Goal: Task Accomplishment & Management: Complete application form

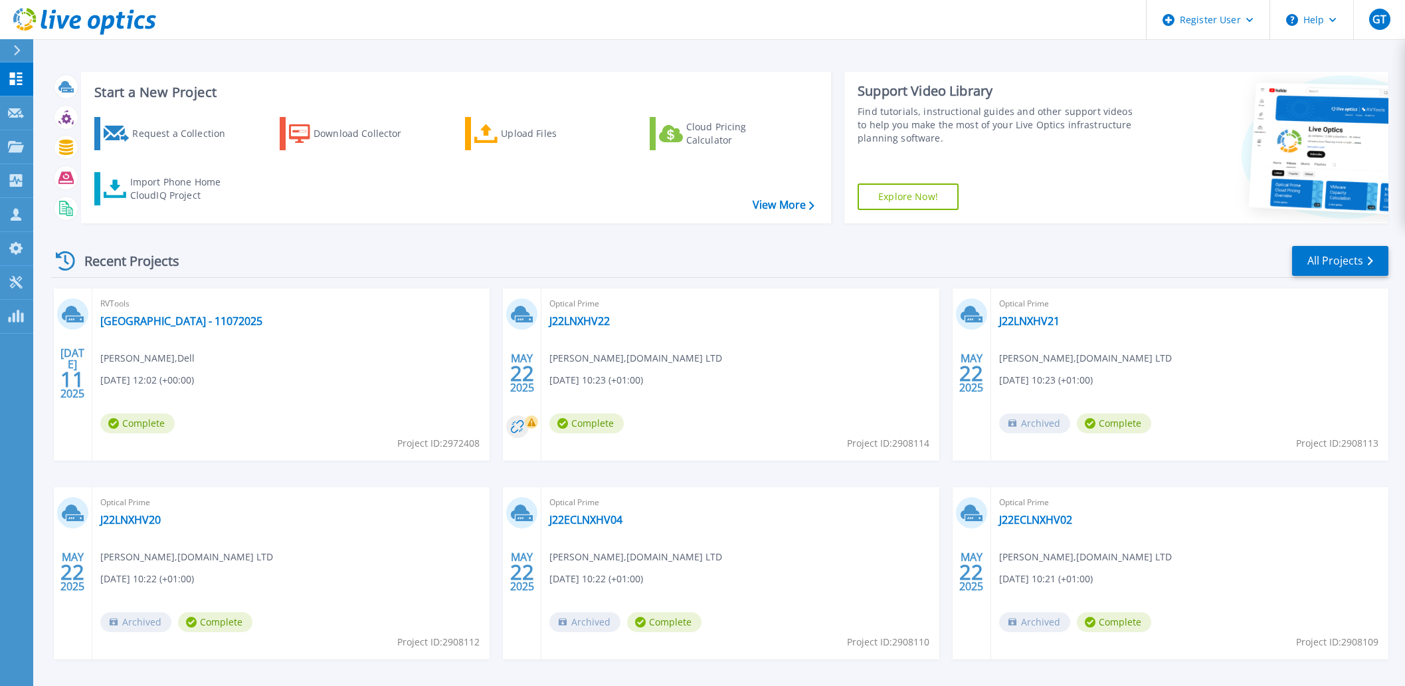
click at [16, 58] on div at bounding box center [22, 50] width 21 height 23
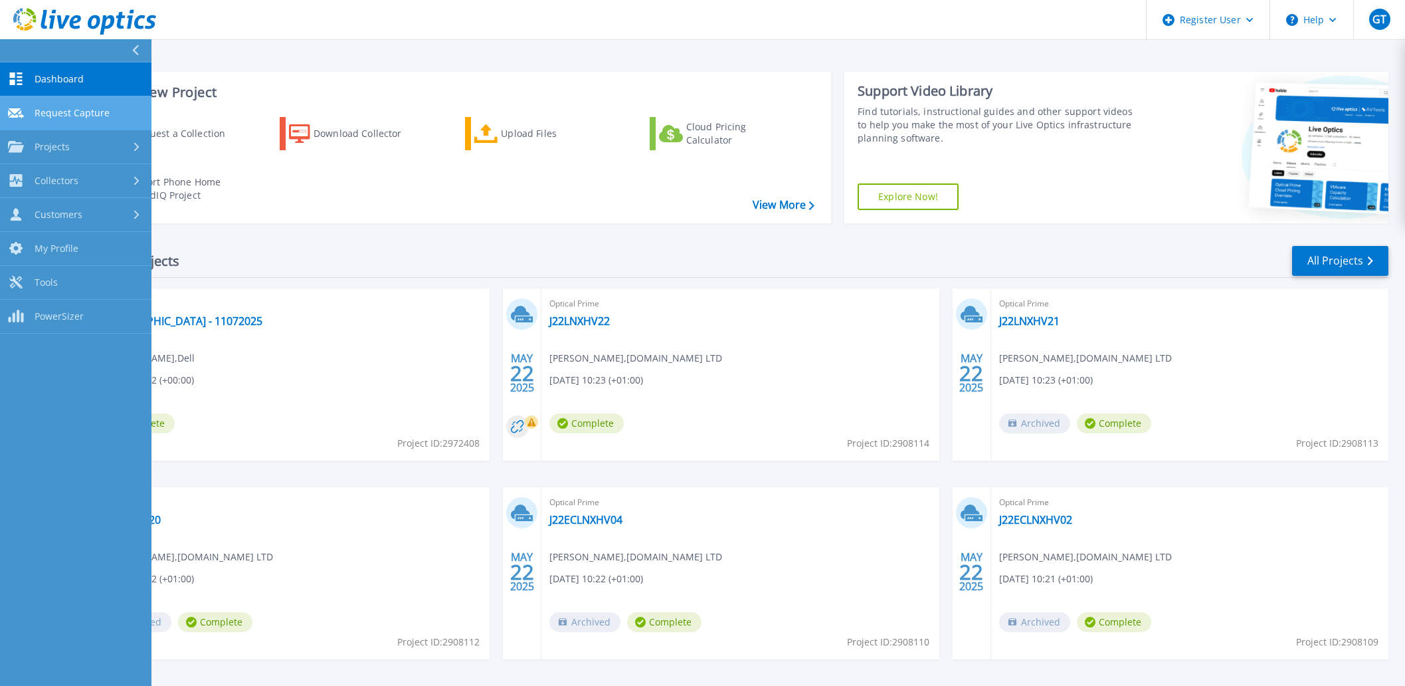
click at [94, 110] on span "Request Capture" at bounding box center [72, 113] width 75 height 12
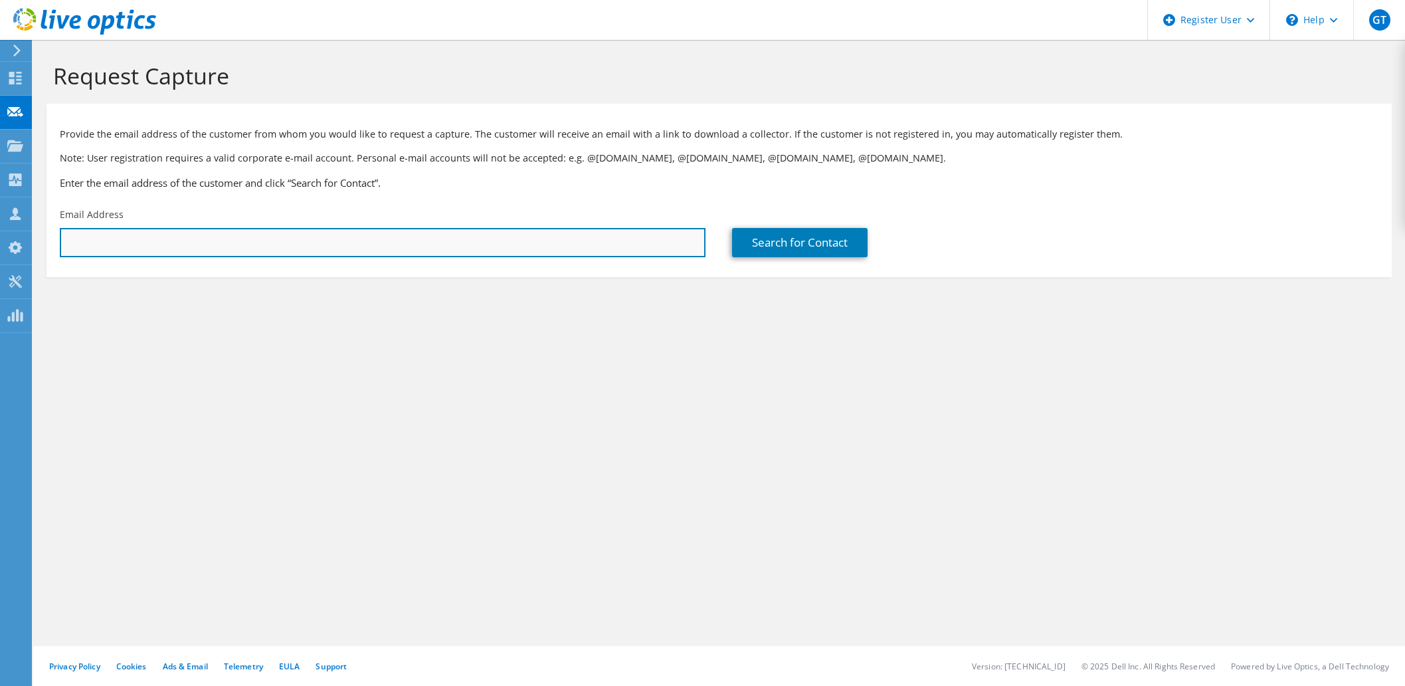
click at [193, 236] on input "text" at bounding box center [383, 242] width 646 height 29
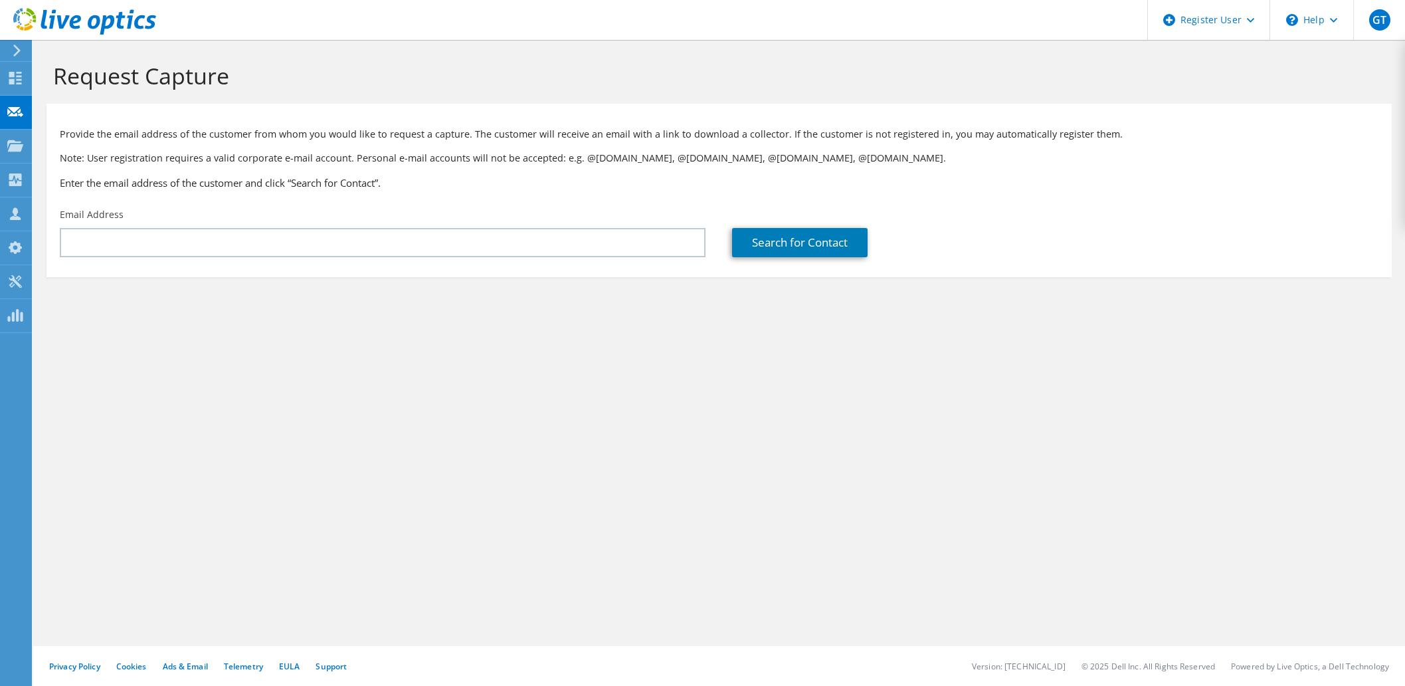
click at [551, 226] on div "Email Address" at bounding box center [383, 232] width 672 height 62
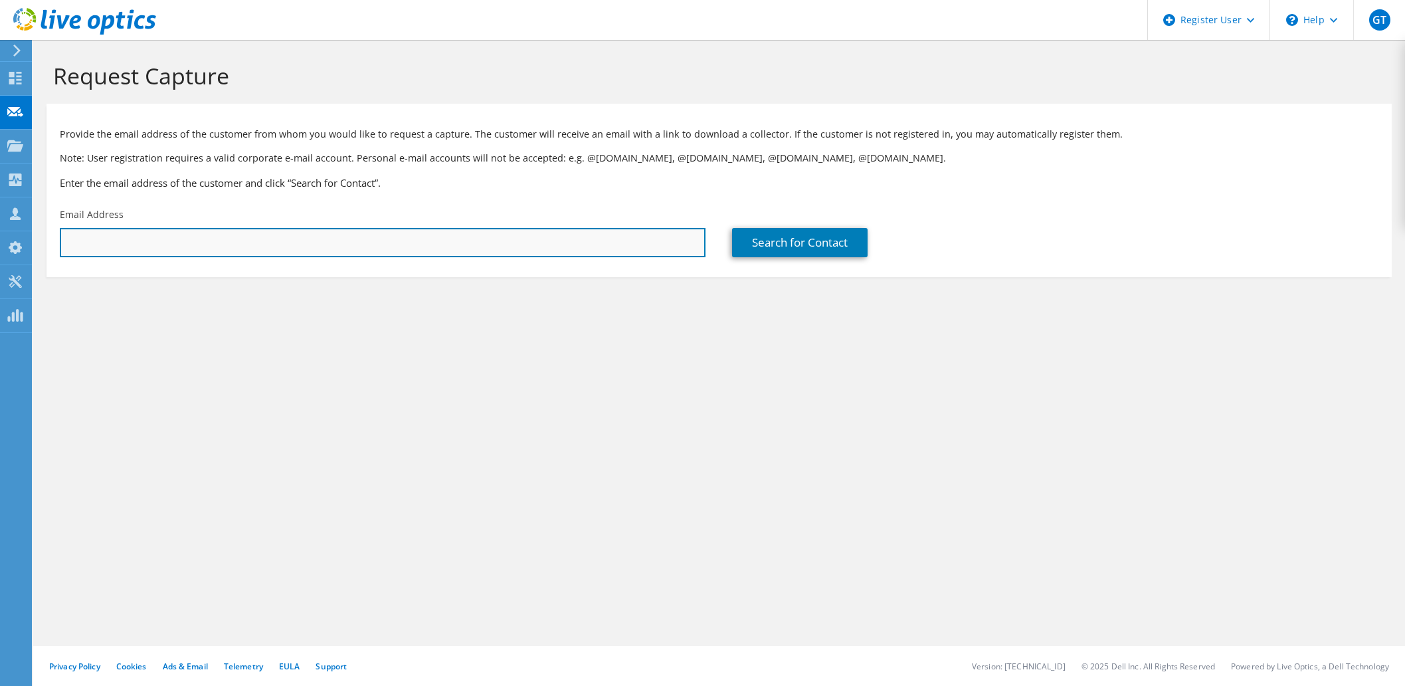
paste input "andy.nunn@osb.co.uk"
type input "andy.nunn@osb.co.uk"
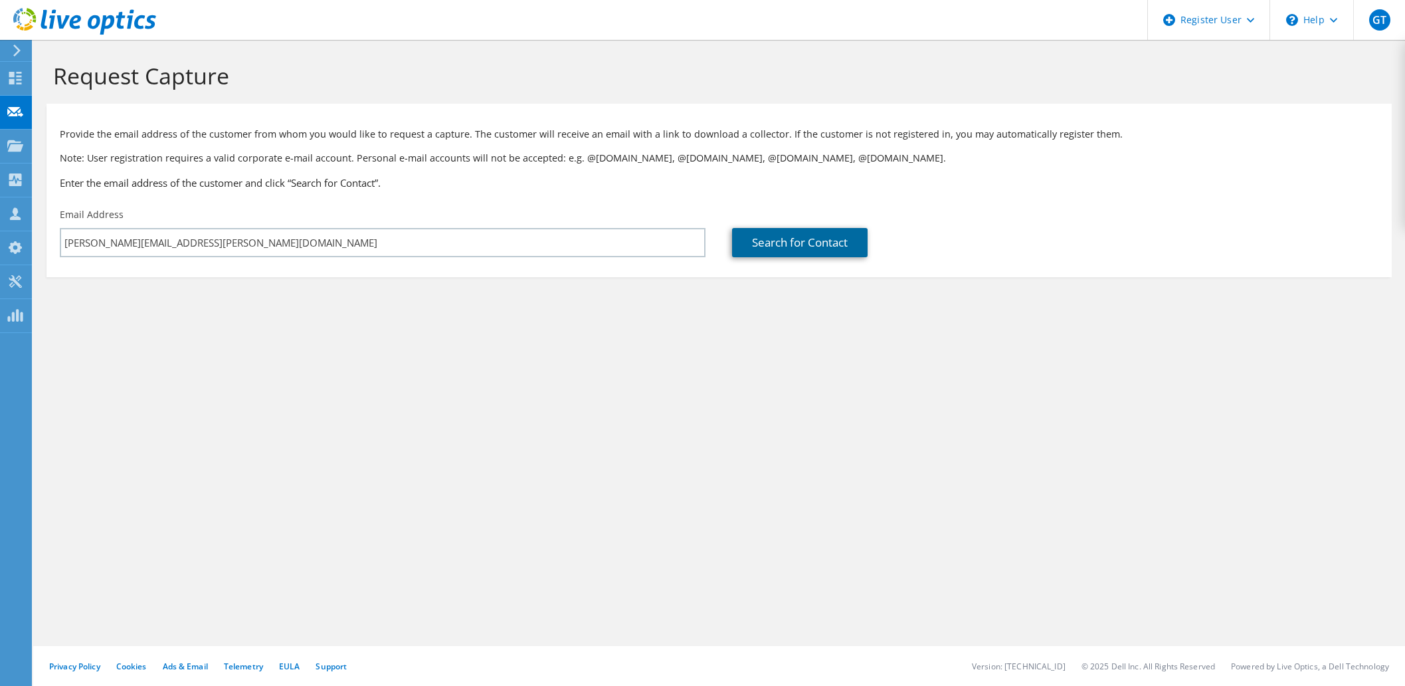
click at [809, 247] on link "Search for Contact" at bounding box center [800, 242] width 136 height 29
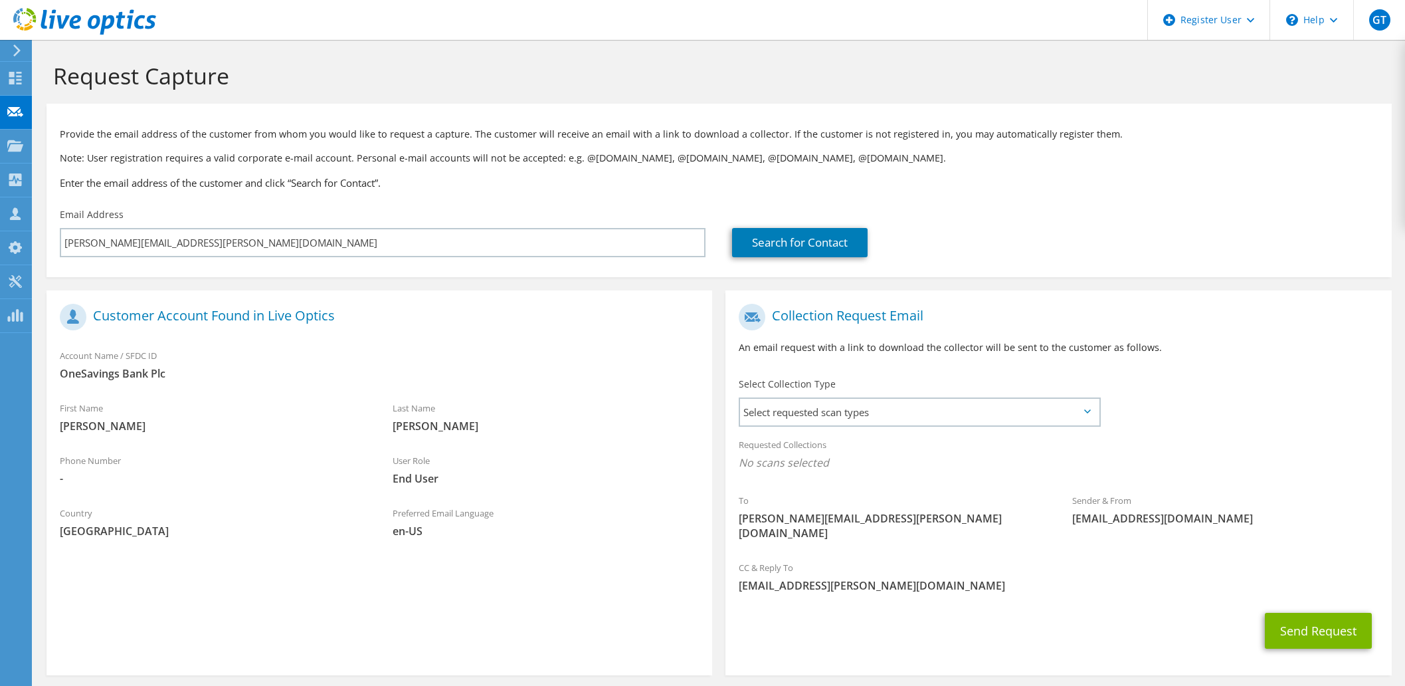
click at [801, 394] on div "Select Collection Type Select requested scan types Server Virtualization Optica…" at bounding box center [920, 400] width 362 height 47
click at [804, 410] on span "Select requested scan types" at bounding box center [919, 412] width 358 height 27
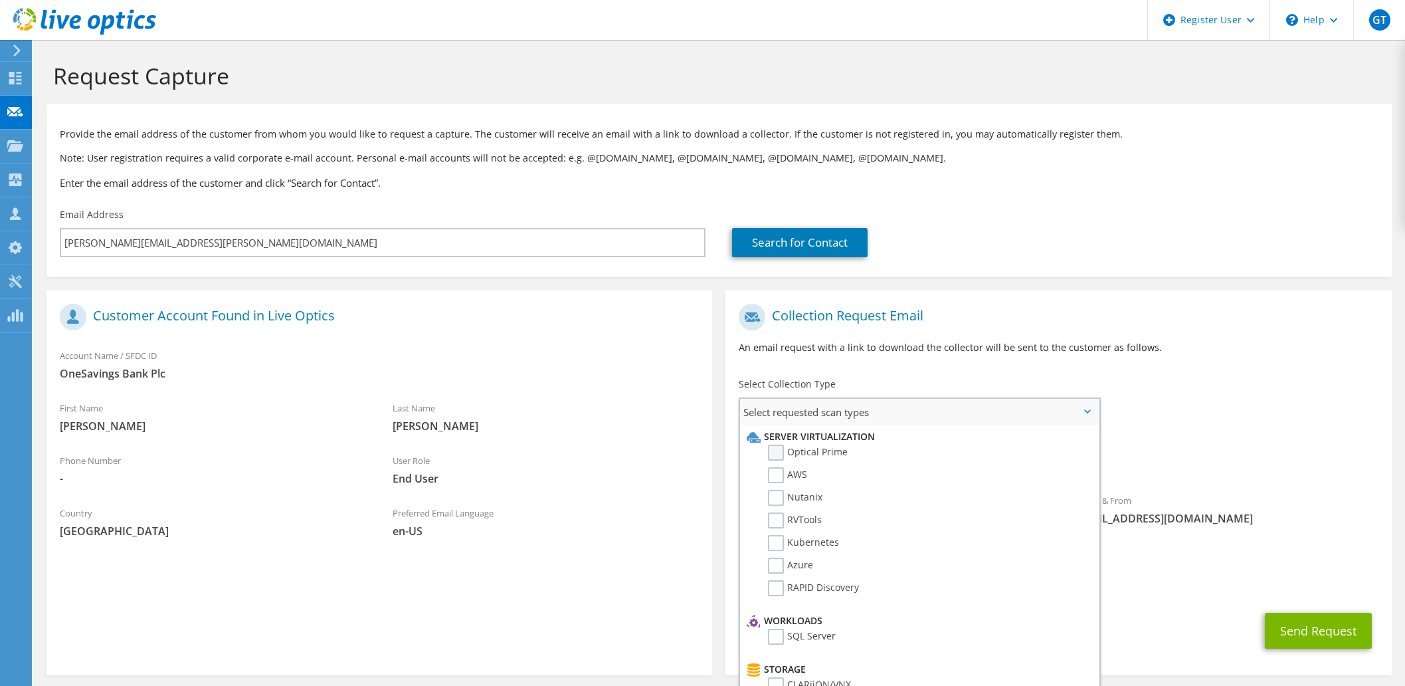
click at [794, 451] on label "Optical Prime" at bounding box center [808, 452] width 80 height 16
click at [0, 0] on input "Optical Prime" at bounding box center [0, 0] width 0 height 0
click at [1226, 411] on div "To andy.nunn@osb.co.uk Sender & From liveoptics@liveoptics.com" at bounding box center [1058, 427] width 666 height 260
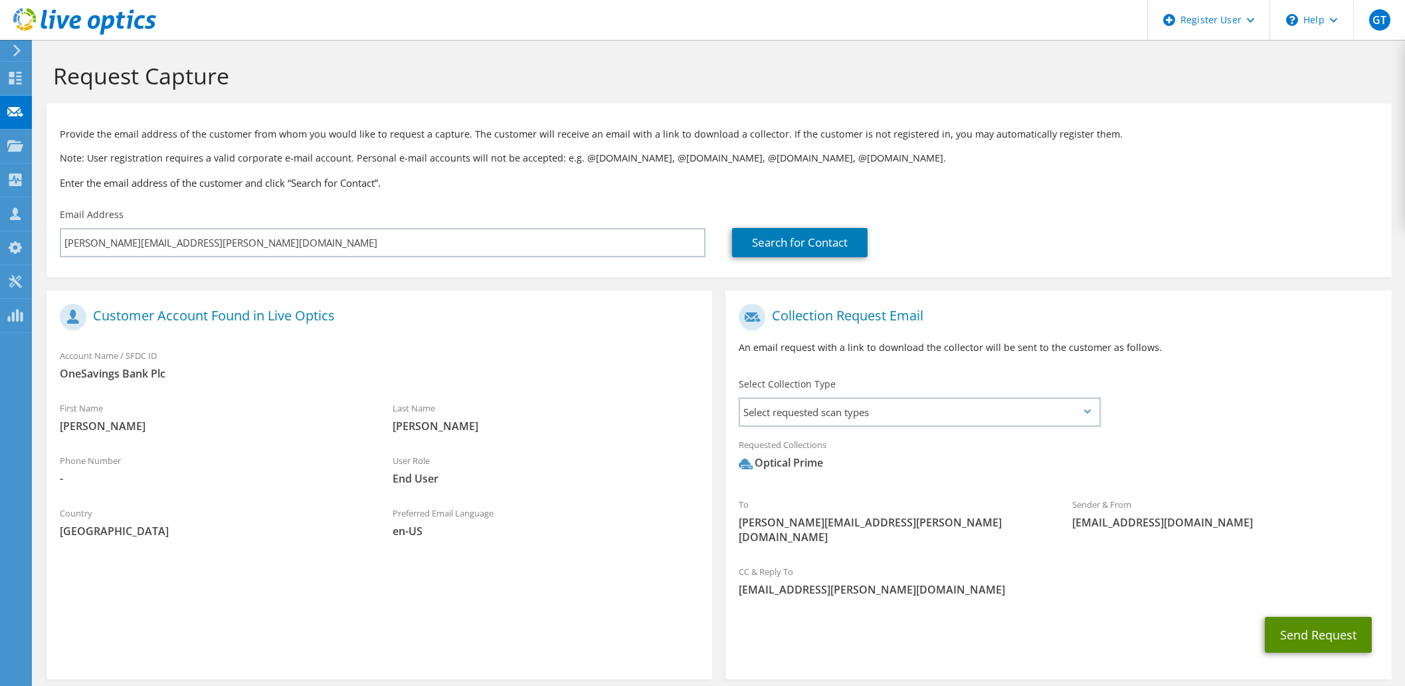
click at [1317, 622] on button "Send Request" at bounding box center [1318, 634] width 107 height 36
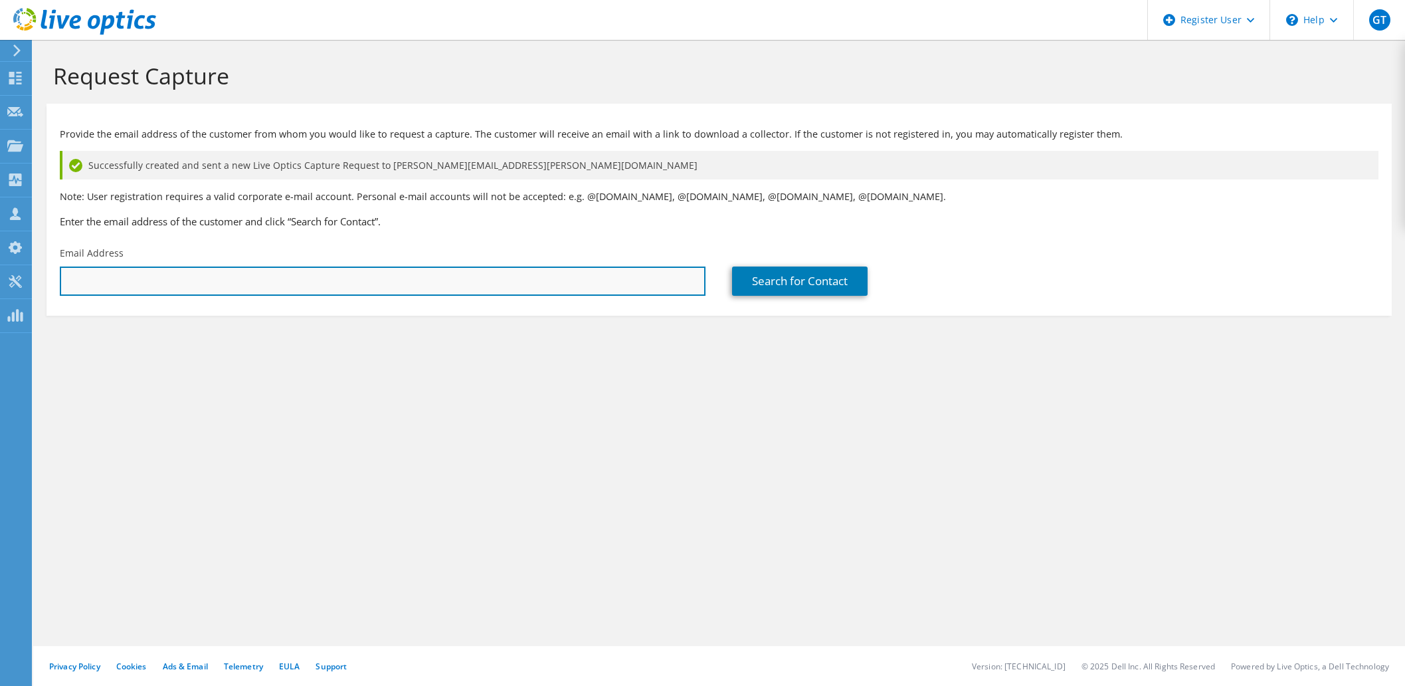
click at [589, 284] on input "text" at bounding box center [383, 280] width 646 height 29
paste input "raghbir.sandhu@chartercourtfs.co.uk"
type input "raghbir.sandhu@chartercourtfs.co.uk"
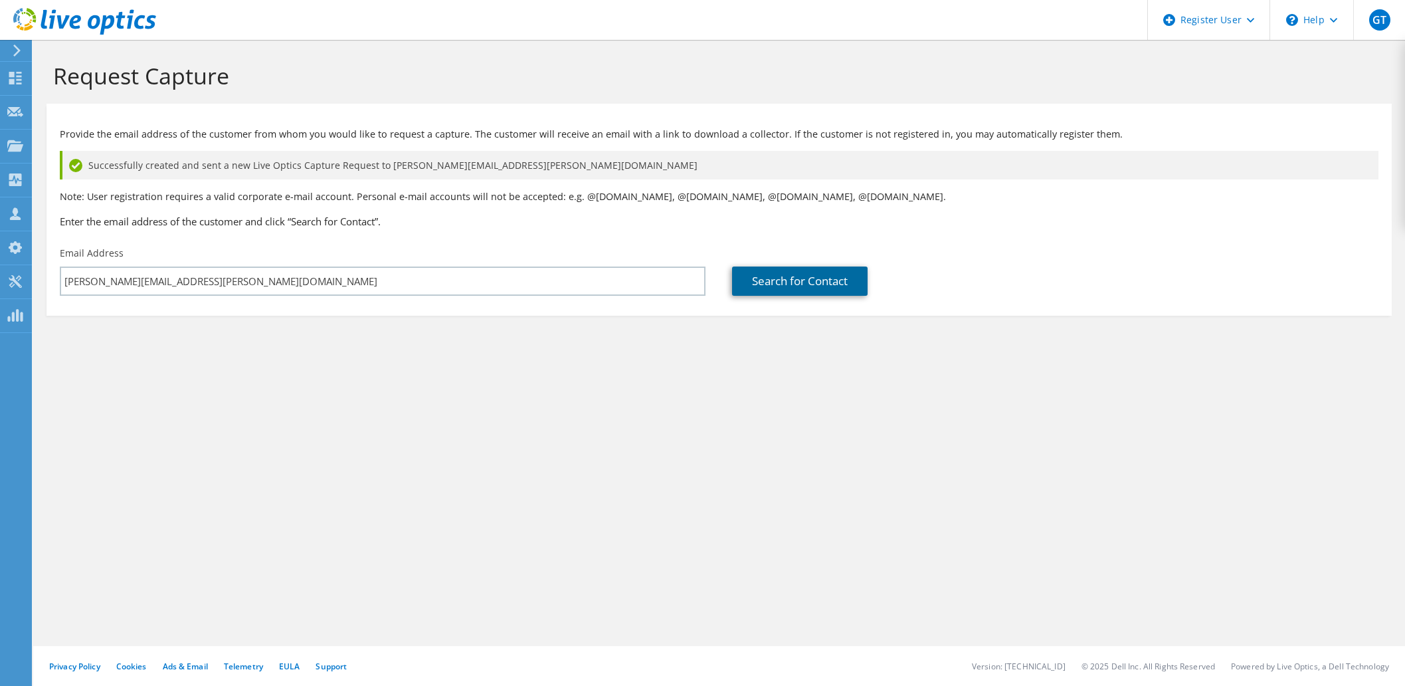
click at [820, 283] on link "Search for Contact" at bounding box center [800, 280] width 136 height 29
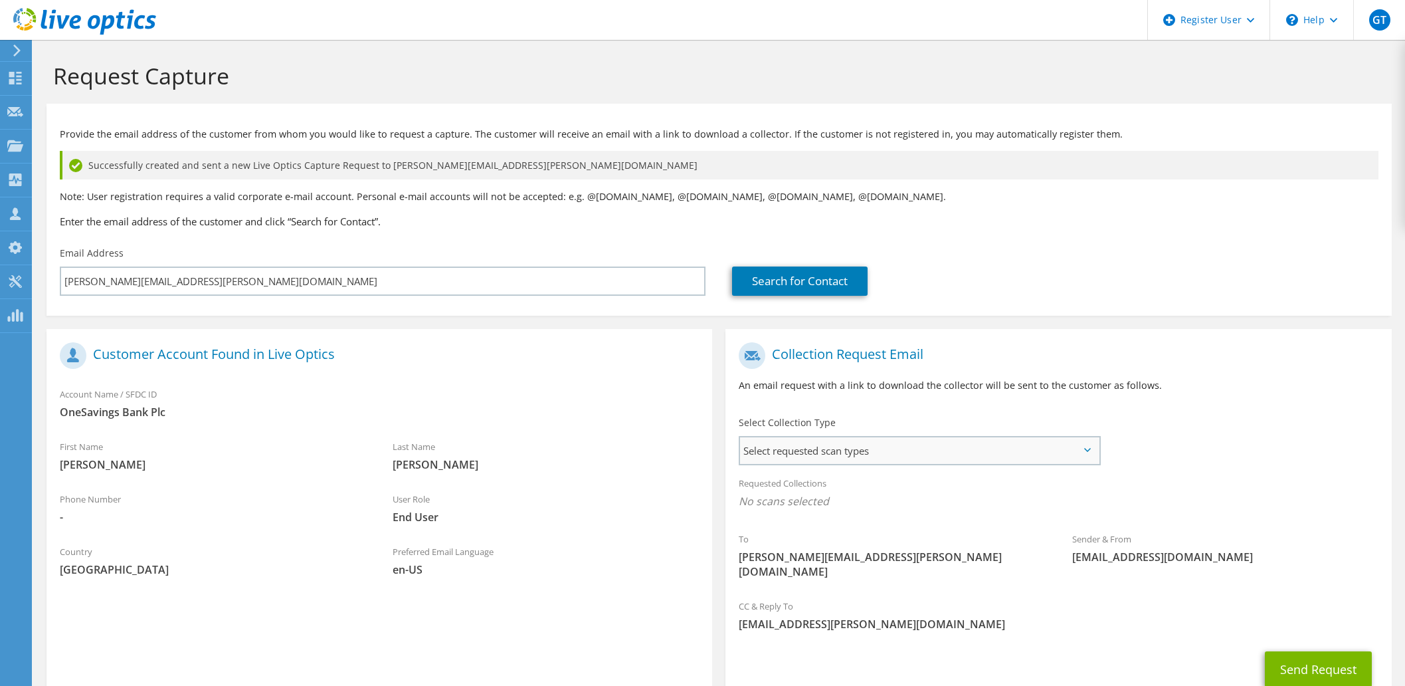
click at [804, 462] on span "Select requested scan types" at bounding box center [919, 450] width 358 height 27
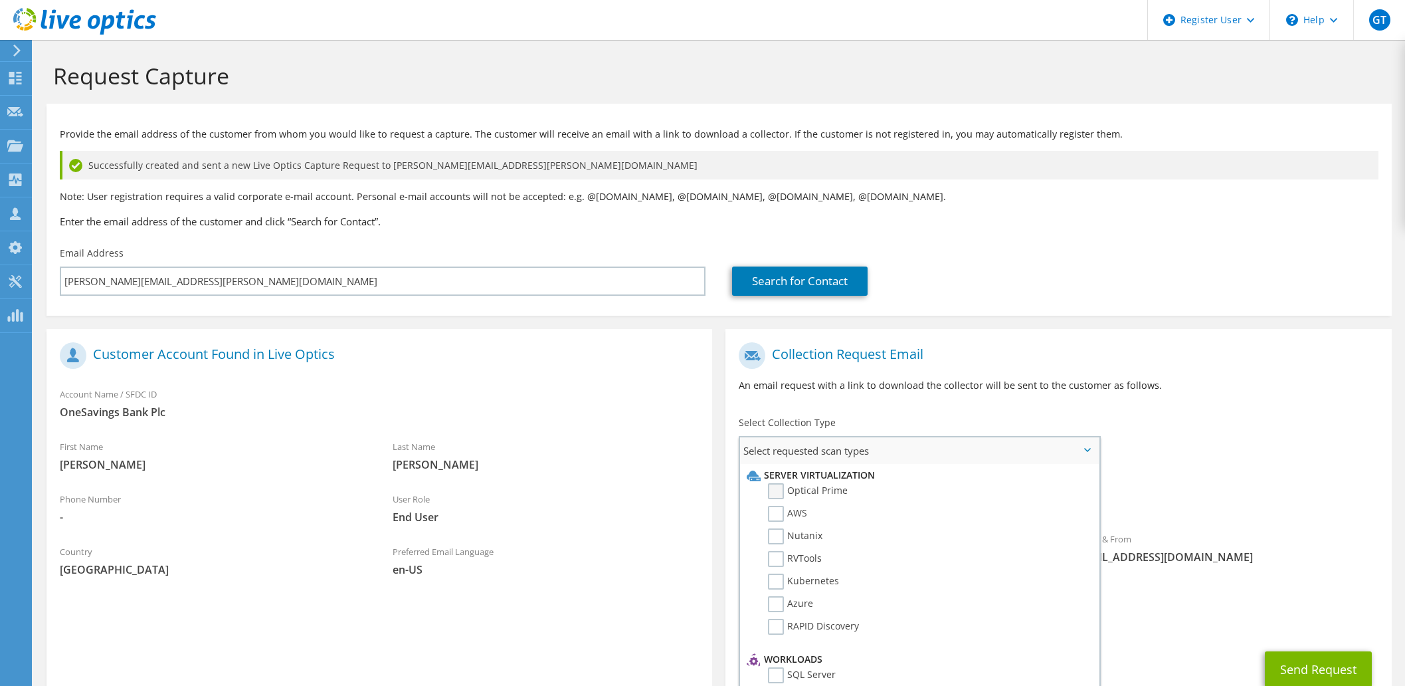
click at [801, 494] on label "Optical Prime" at bounding box center [808, 491] width 80 height 16
click at [0, 0] on input "Optical Prime" at bounding box center [0, 0] width 0 height 0
click at [1171, 477] on div "Requested Collections No scans selected Optical Prime" at bounding box center [1058, 495] width 666 height 53
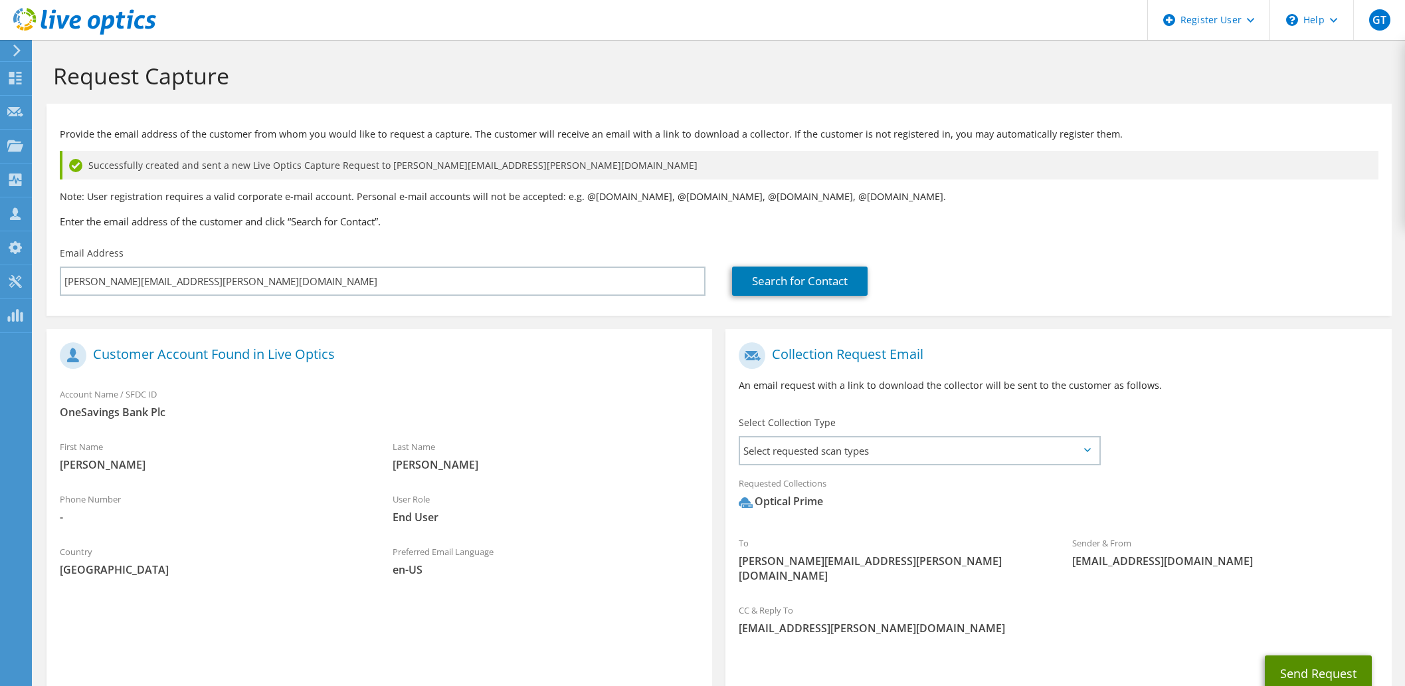
click at [1319, 656] on button "Send Request" at bounding box center [1318, 673] width 107 height 36
